Goal: Transaction & Acquisition: Purchase product/service

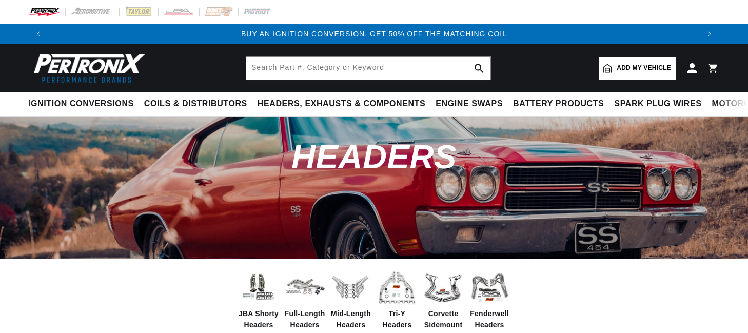
click at [651, 68] on span "Add my vehicle" at bounding box center [644, 68] width 54 height 10
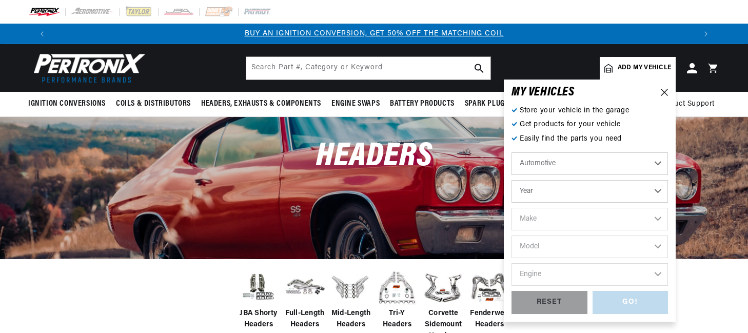
click at [594, 192] on select "Year [DATE] 2021 2020 2019 2018 2017 2016 2015 2014 2013 2012 2011 2010 2009 20…" at bounding box center [590, 191] width 157 height 23
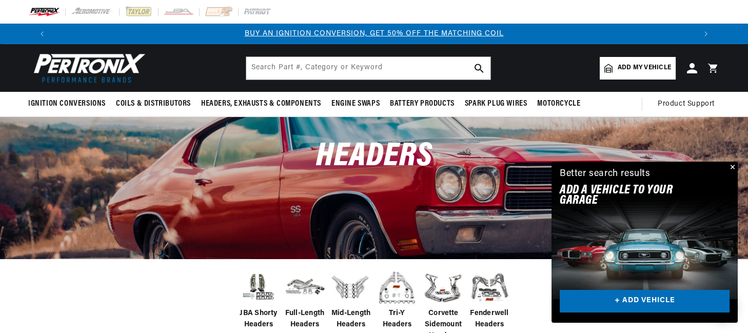
click at [734, 165] on button "Close" at bounding box center [732, 168] width 12 height 12
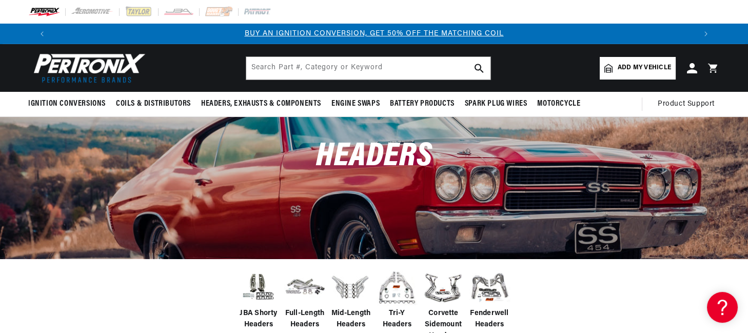
click at [629, 67] on span "Add my vehicle" at bounding box center [644, 68] width 53 height 10
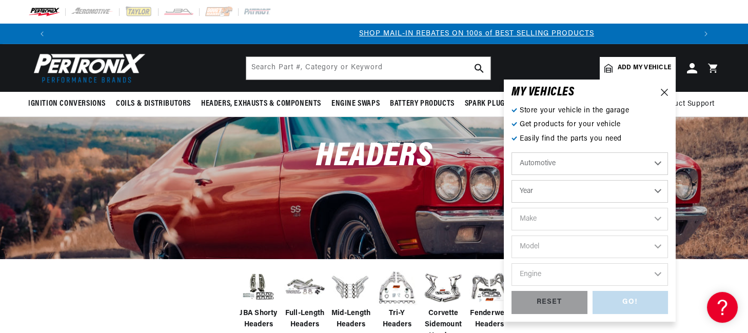
click at [563, 190] on select "Year [DATE] 2021 2020 2019 2018 2017 2016 2015 2014 2013 2012 2011 2010 2009 20…" at bounding box center [590, 191] width 157 height 23
select select "1966"
click at [512, 180] on select "Year [DATE] 2021 2020 2019 2018 2017 2016 2015 2014 2013 2012 2011 2010 2009 20…" at bounding box center [590, 191] width 157 height 23
select select "1966"
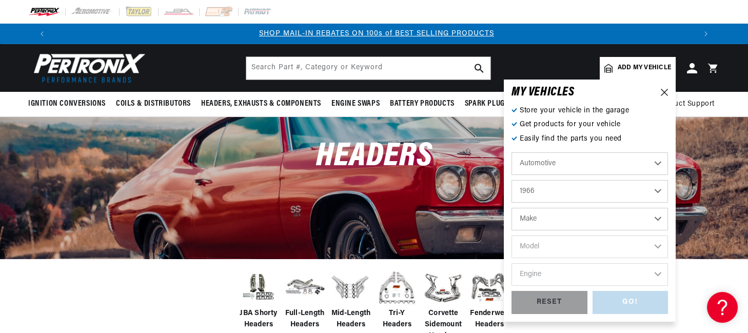
click at [561, 219] on select "Make Alfa Romeo American Motors Aston [PERSON_NAME][GEOGRAPHIC_DATA] [PERSON_NA…" at bounding box center [590, 219] width 157 height 23
select select "Chevrolet"
click at [512, 208] on select "Make Alfa Romeo American Motors Aston [PERSON_NAME][GEOGRAPHIC_DATA] [PERSON_NA…" at bounding box center [590, 219] width 157 height 23
select select "Chevrolet"
click at [571, 247] on select "Model [GEOGRAPHIC_DATA] [GEOGRAPHIC_DATA] C10 Pickup C20 Pickup C30 Pickup C50 …" at bounding box center [590, 247] width 157 height 23
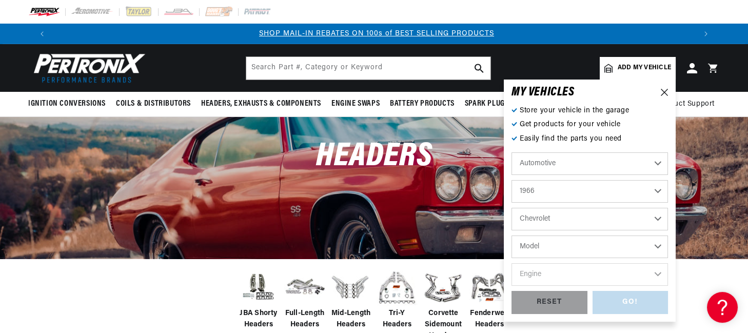
select select "Chevelle"
click at [512, 236] on select "Model [GEOGRAPHIC_DATA] [GEOGRAPHIC_DATA] C10 Pickup C20 Pickup C30 Pickup C50 …" at bounding box center [590, 247] width 157 height 23
select select "Chevelle"
click at [552, 274] on select "Engine 5.7L 6.6L 7.4L 194cid / 3.2L 230cid / 3.8L 250cid / 4.1L 283cid / 4.6L 3…" at bounding box center [590, 274] width 157 height 23
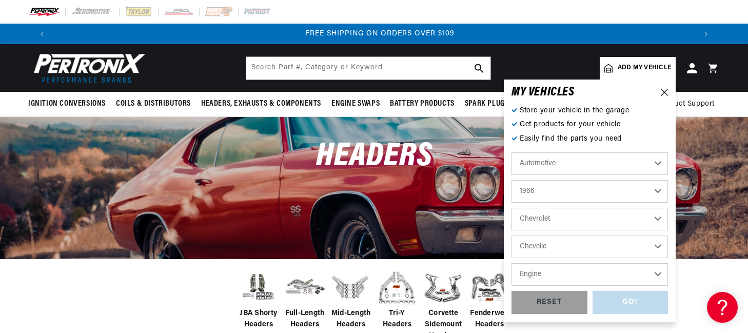
select select "396cid-6.5L"
click at [512, 263] on select "Engine 5.7L 6.6L 7.4L 194cid / 3.2L 230cid / 3.8L 250cid / 4.1L 283cid / 4.6L 3…" at bounding box center [590, 274] width 157 height 23
select select "396cid-6.5L"
drag, startPoint x: 626, startPoint y: 298, endPoint x: 570, endPoint y: 263, distance: 65.2
click at [627, 297] on div "GO!" at bounding box center [631, 302] width 76 height 23
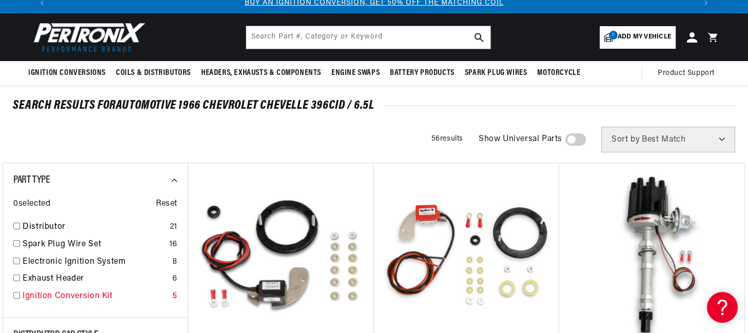
scroll to position [57, 0]
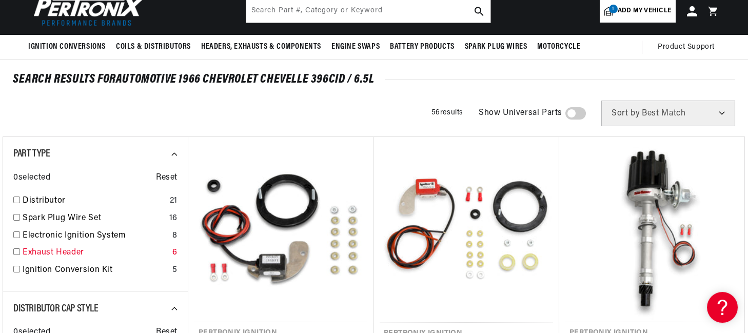
click at [15, 250] on input "checkbox" at bounding box center [16, 251] width 7 height 7
checkbox input "true"
